Goal: Consume media (video, audio): Watch videos, listen to music or podcasts

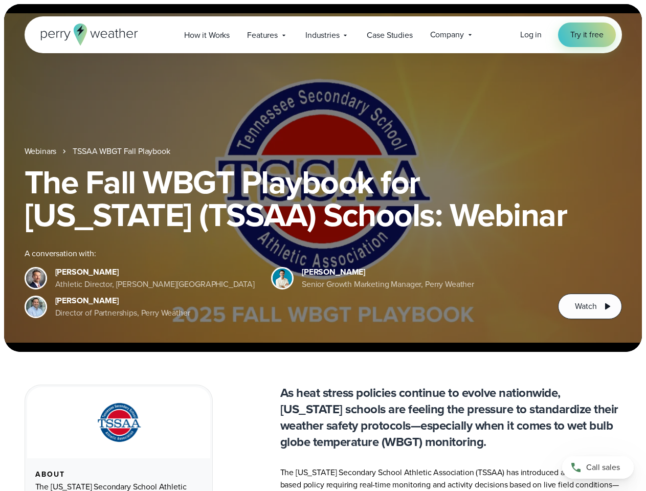
click at [323, 246] on div "The Fall WBGT Playbook for [US_STATE] (TSSAA) Schools: Webinar A conversation w…" at bounding box center [323, 242] width 597 height 153
click at [323, 35] on span "Industries" at bounding box center [322, 35] width 34 height 12
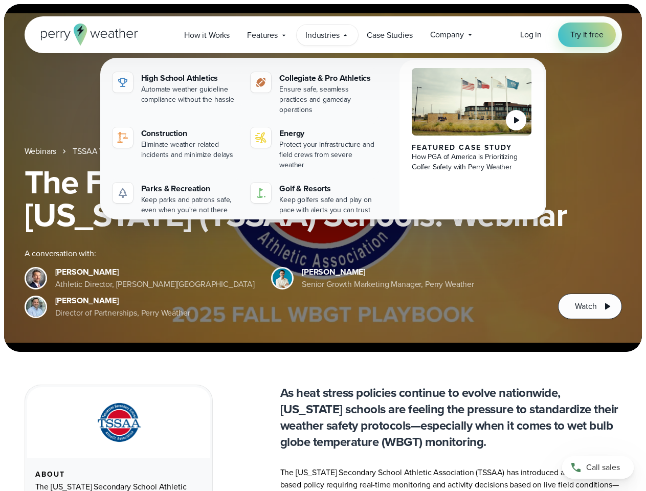
click at [323, 178] on h1 "The Fall WBGT Playbook for [US_STATE] (TSSAA) Schools: Webinar" at bounding box center [323, 198] width 597 height 65
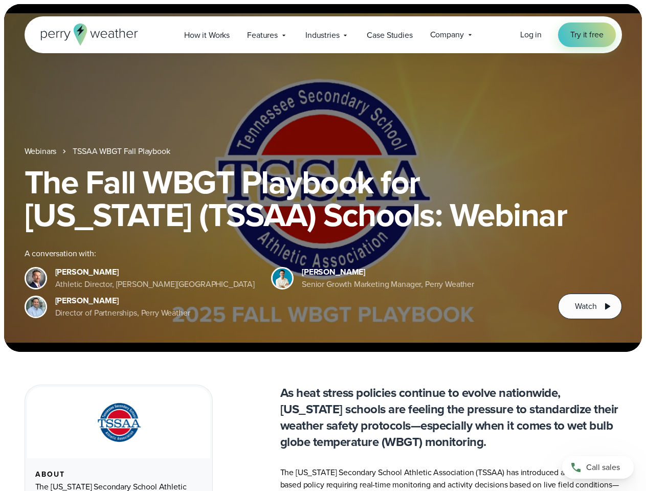
click at [122, 151] on link "TSSAA WBGT Fall Playbook" at bounding box center [121, 151] width 97 height 12
click at [590, 306] on span "Watch" at bounding box center [585, 306] width 21 height 12
